Goal: Task Accomplishment & Management: Manage account settings

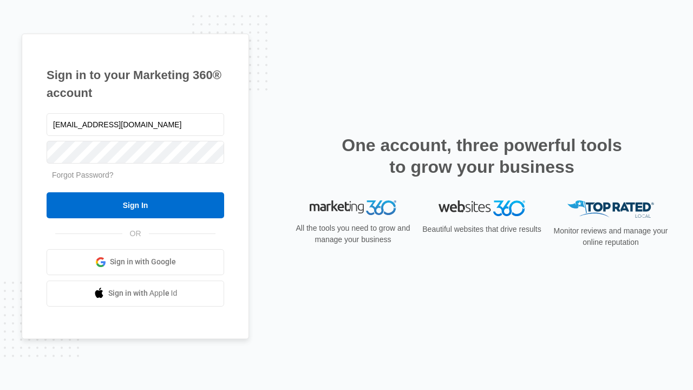
type input "dankie614@gmail.com"
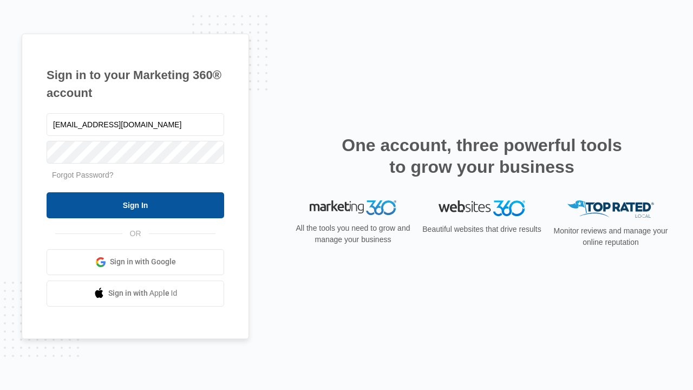
click at [135, 205] on input "Sign In" at bounding box center [136, 205] width 178 height 26
